Goal: Find specific page/section: Find specific page/section

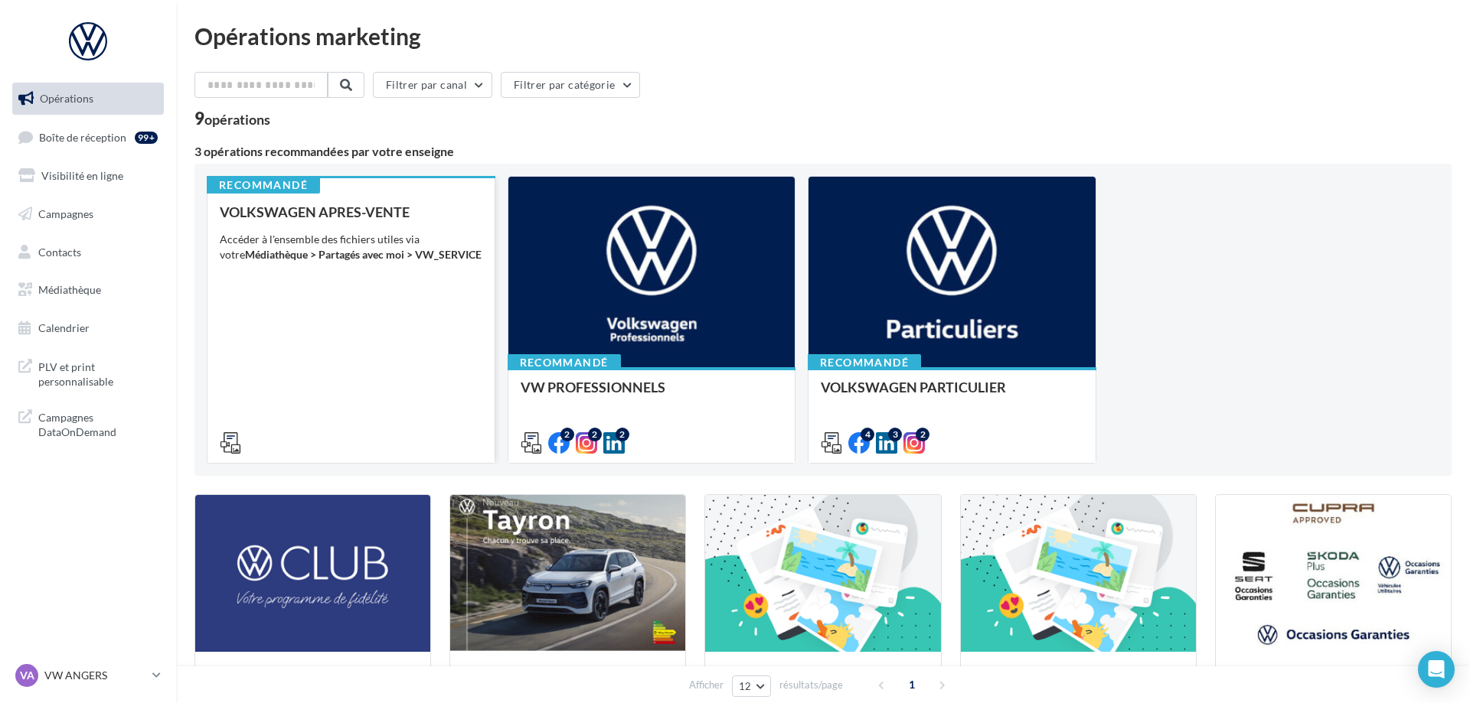
click at [394, 325] on div "VOLKSWAGEN APRES-VENTE Accéder à l'ensemble des fichiers utiles via votre Média…" at bounding box center [351, 326] width 263 height 245
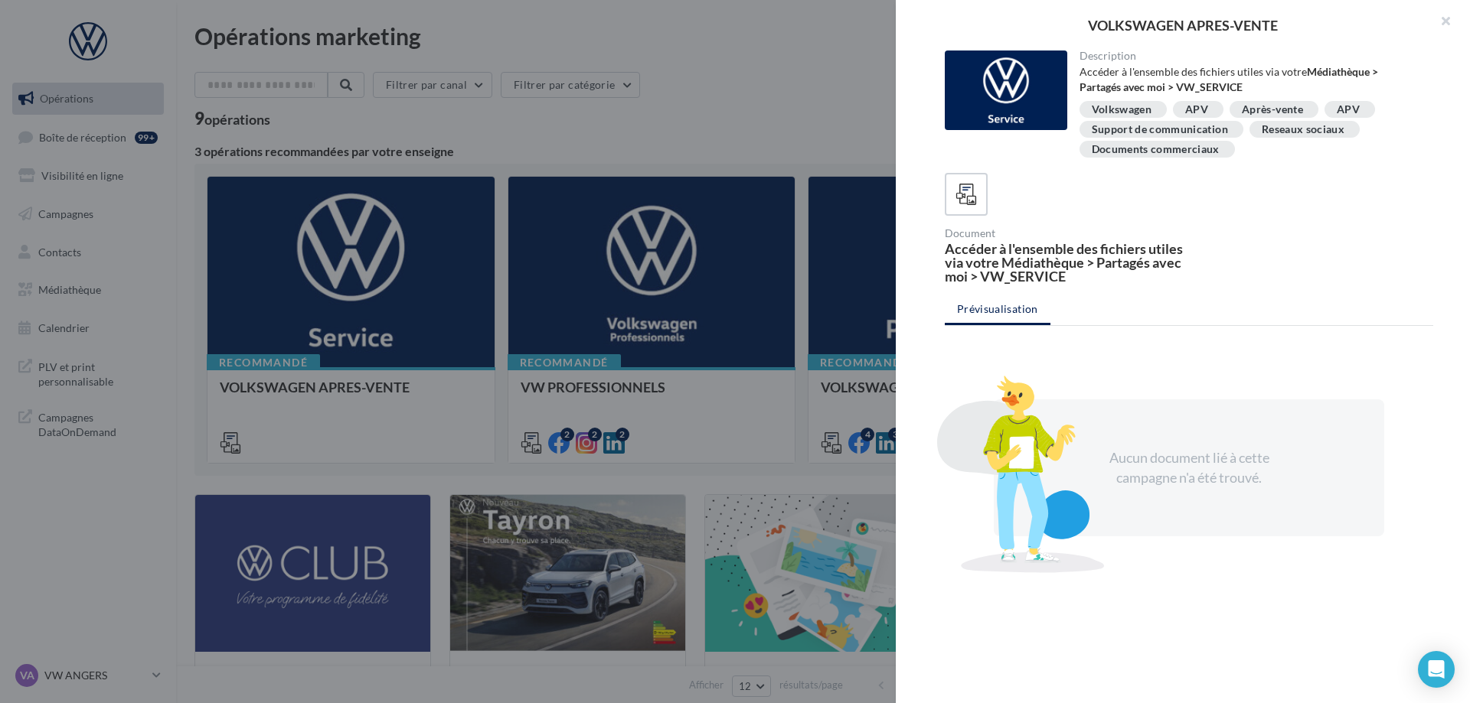
click at [1013, 171] on div "Description Accéder à l'ensemble des fichiers utiles via votre Médiathèque > Pa…" at bounding box center [1189, 353] width 586 height 604
click at [968, 184] on icon at bounding box center [966, 195] width 22 height 22
click at [695, 302] on div at bounding box center [735, 351] width 1470 height 703
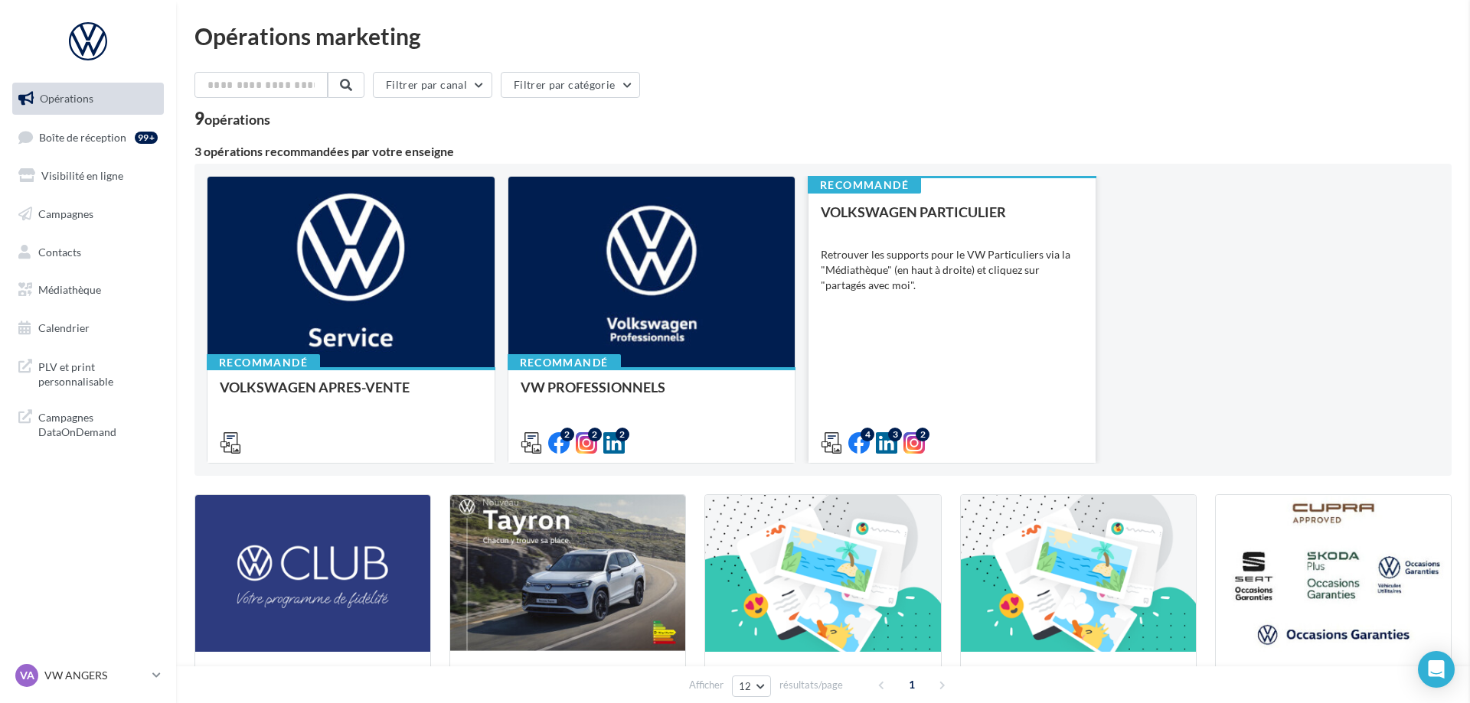
click at [888, 263] on div "Retrouver les supports pour le VW Particuliers via la "Médiathèque" (en haut à …" at bounding box center [952, 270] width 263 height 46
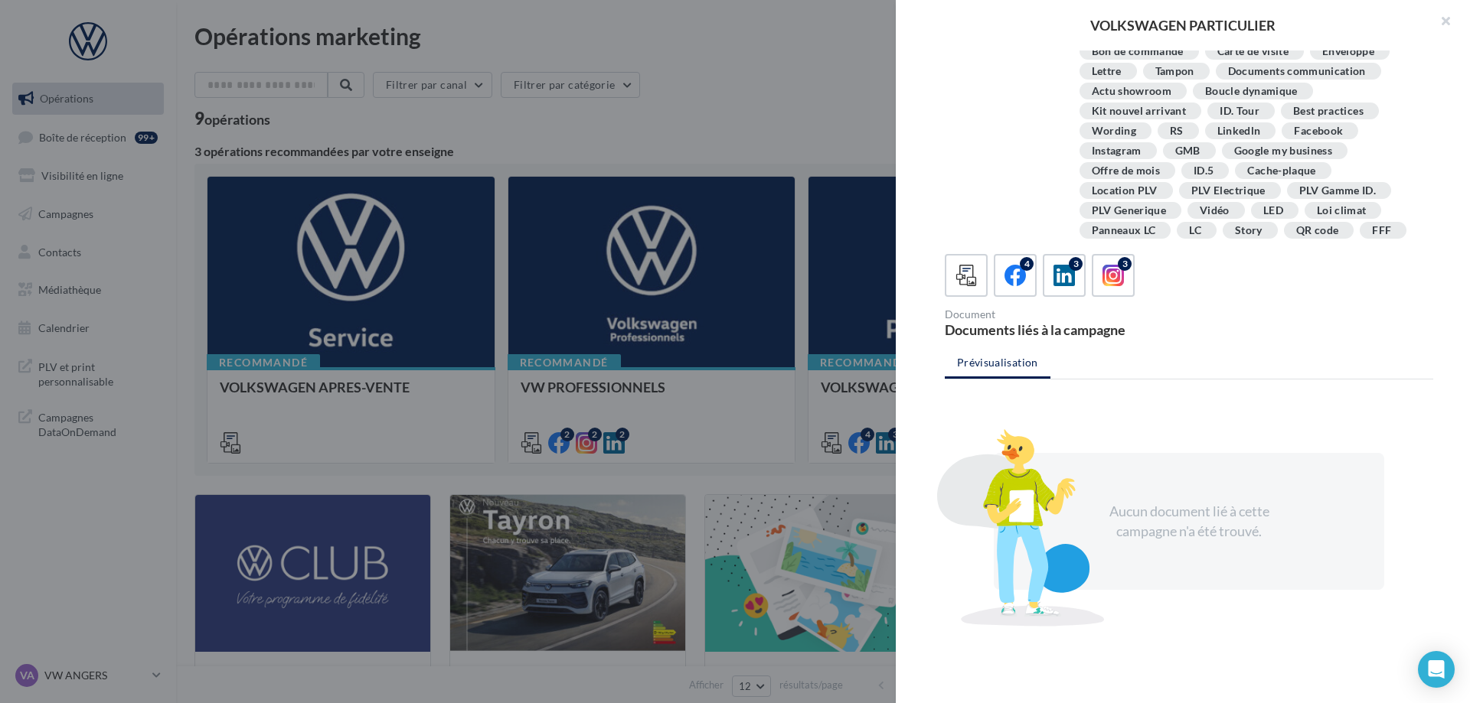
scroll to position [279, 0]
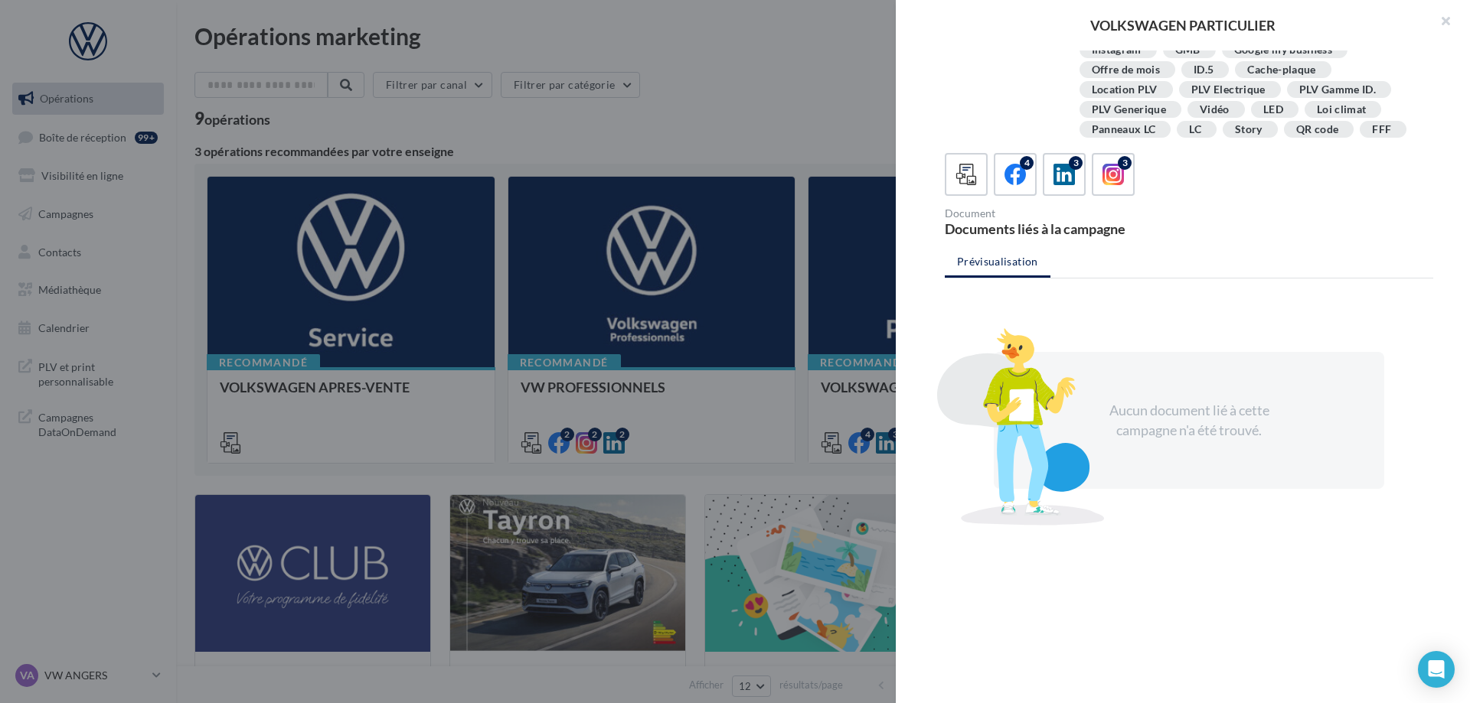
click at [1113, 201] on div "4 3 3 Document Documents liés à la campagne" at bounding box center [1189, 194] width 488 height 83
click at [1113, 200] on div "4 3 3 Document Documents liés à la campagne" at bounding box center [1189, 194] width 488 height 83
click at [1004, 187] on div "4" at bounding box center [1015, 175] width 28 height 28
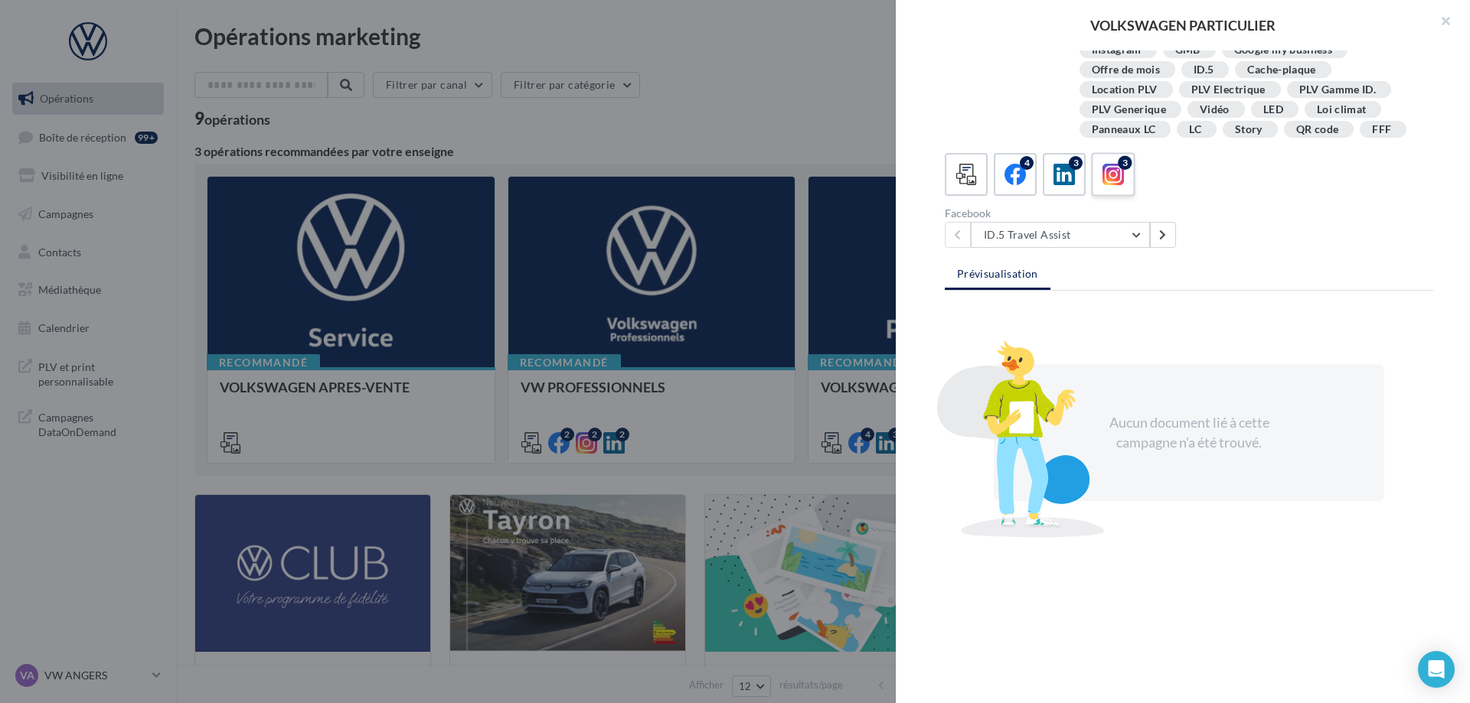
scroll to position [269, 0]
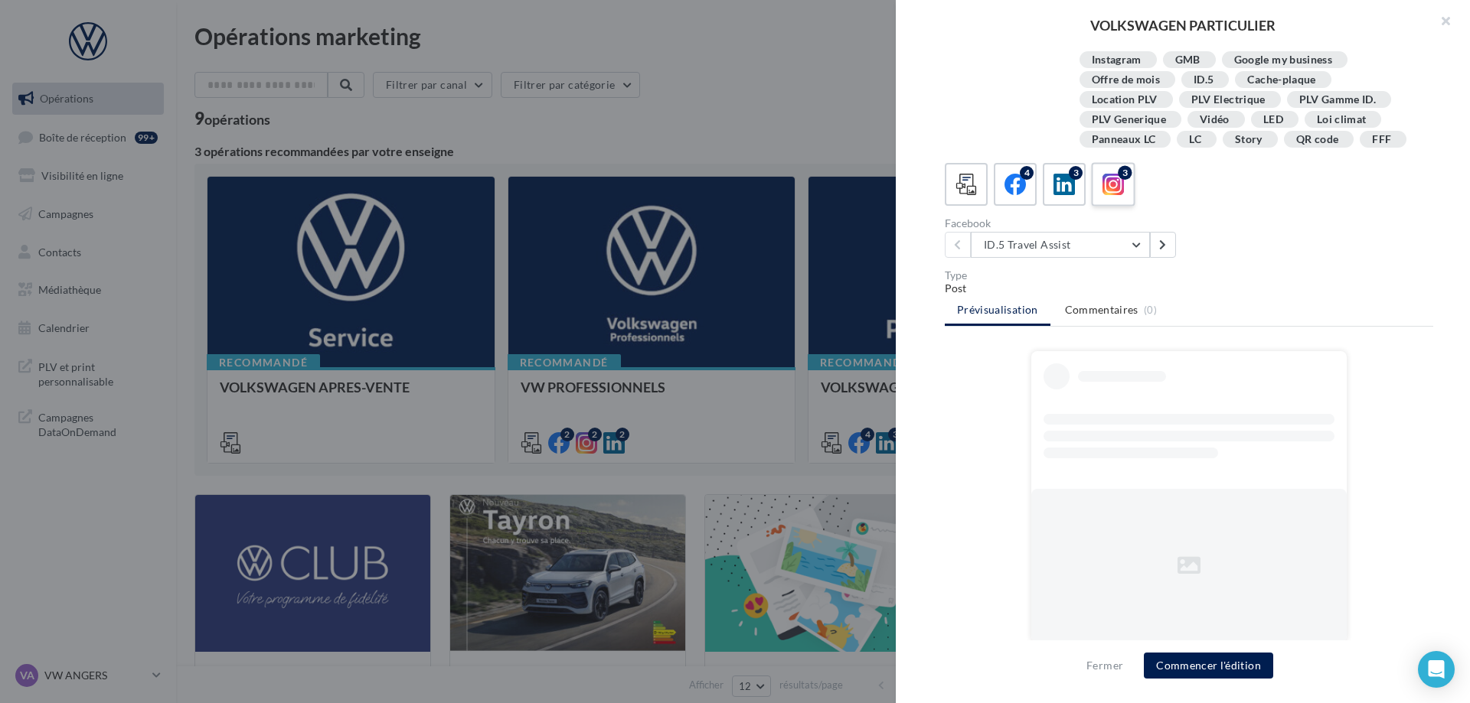
click at [1118, 181] on icon at bounding box center [1113, 185] width 22 height 22
click at [1035, 191] on label "4" at bounding box center [1015, 184] width 44 height 44
drag, startPoint x: 1051, startPoint y: 188, endPoint x: 1035, endPoint y: 189, distance: 16.1
click at [1052, 188] on div "3" at bounding box center [1064, 185] width 28 height 28
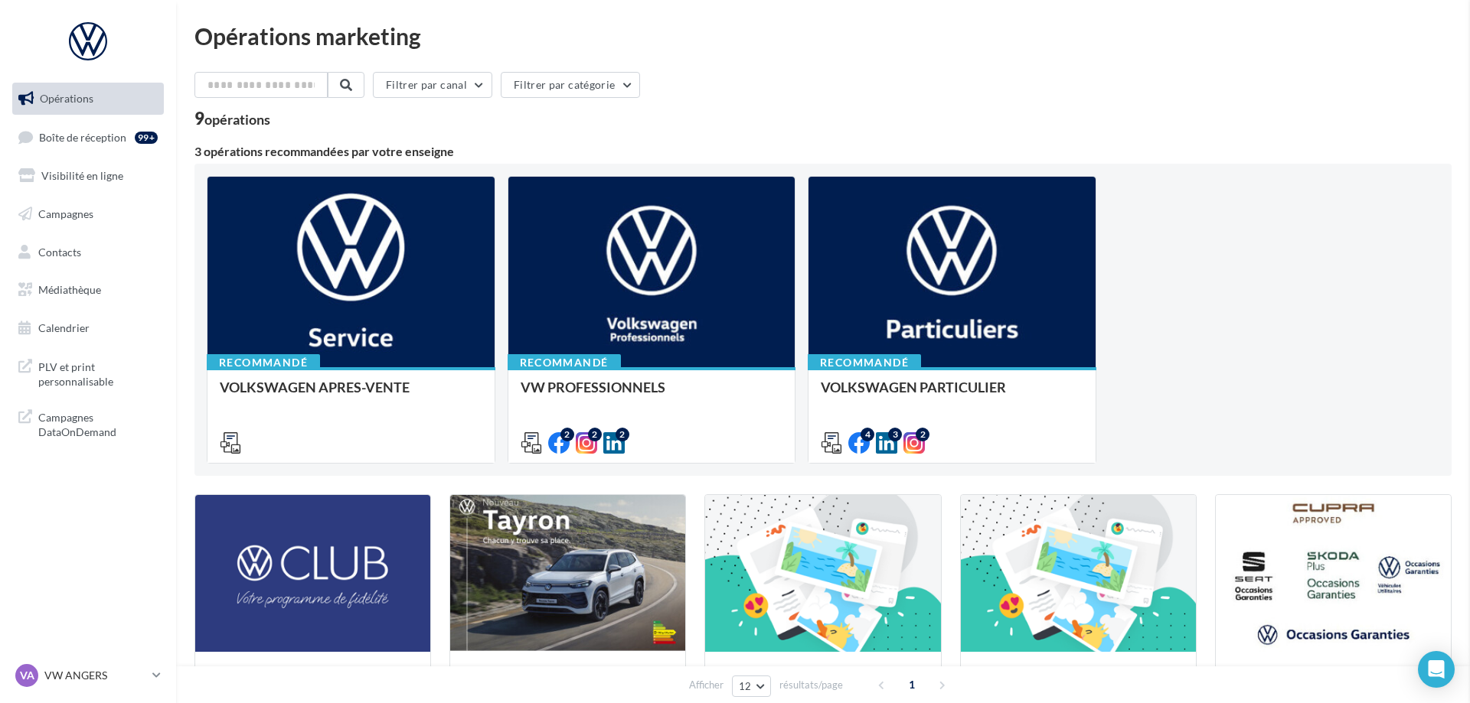
click at [109, 688] on link "VA VW ANGERS vw-ang-tar" at bounding box center [88, 675] width 152 height 29
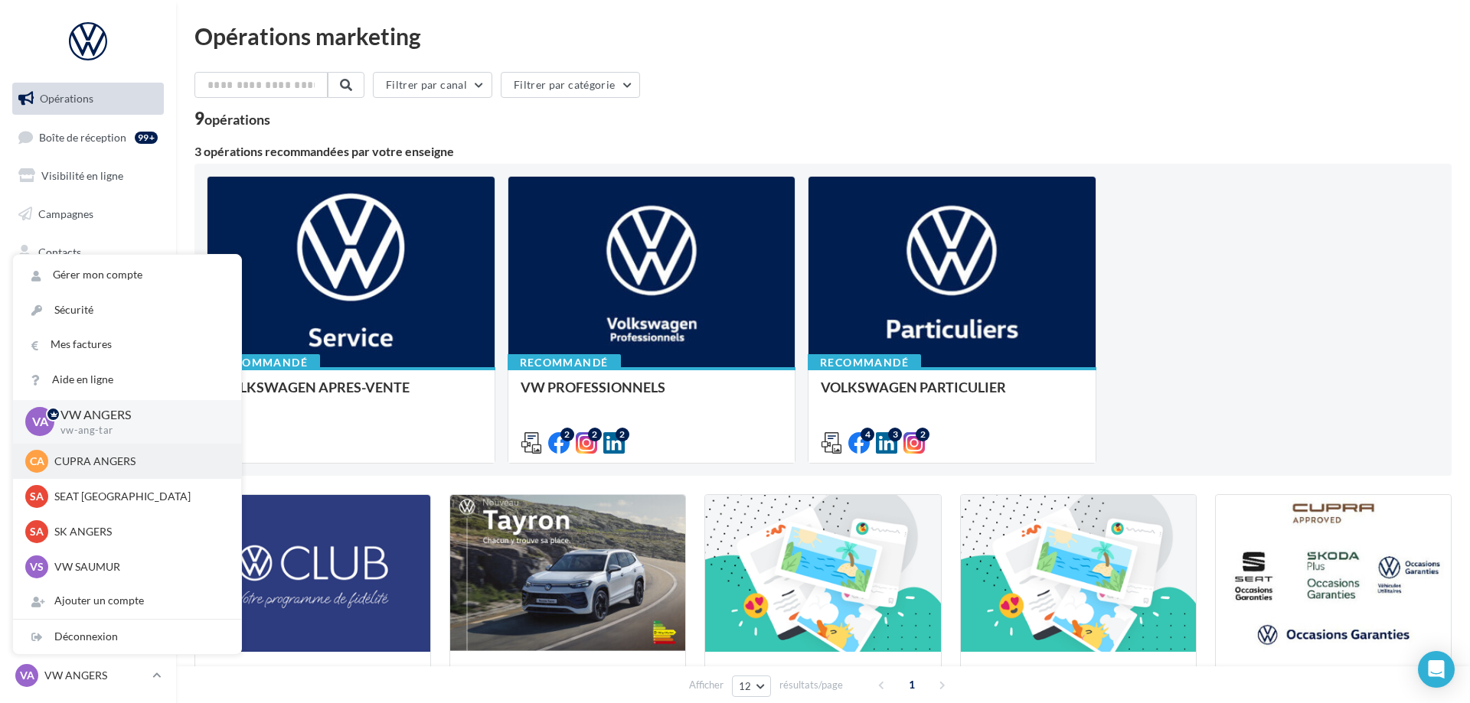
click at [129, 455] on p "CUPRA ANGERS" at bounding box center [138, 461] width 168 height 15
